Goal: Find specific page/section: Find specific page/section

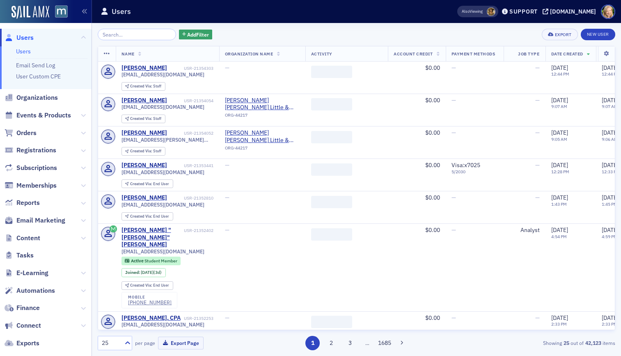
click at [127, 33] on input "search" at bounding box center [137, 34] width 78 height 11
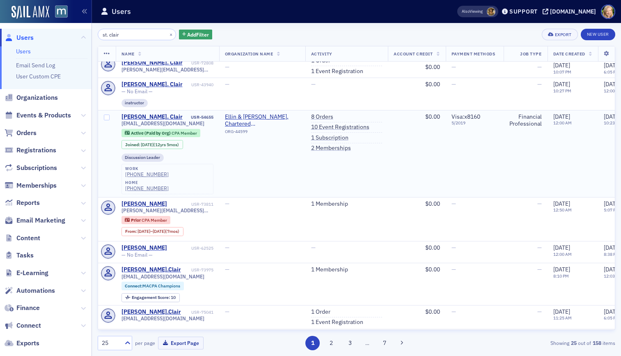
scroll to position [75, 0]
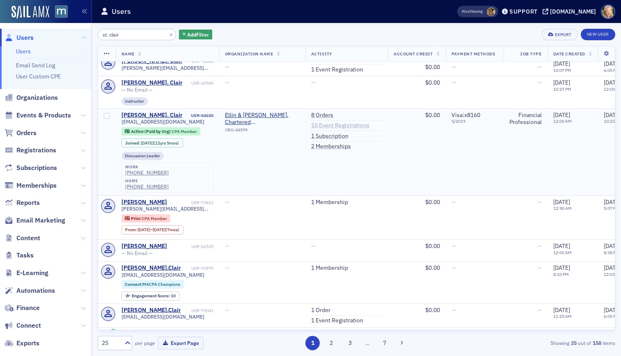
type input "st. clair"
click at [342, 124] on link "10 Event Registrations" at bounding box center [340, 125] width 58 height 7
